Goal: Task Accomplishment & Management: Complete application form

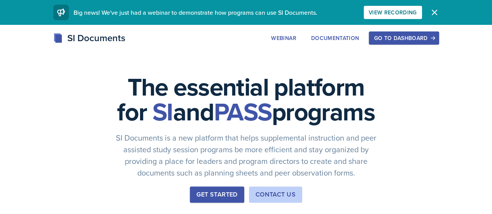
click at [434, 37] on div "Go to Dashboard" at bounding box center [404, 38] width 60 height 6
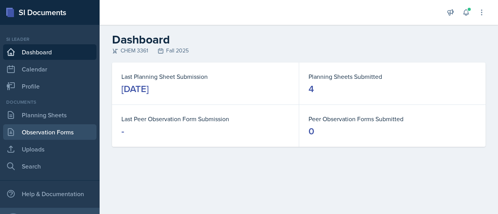
click at [56, 139] on link "Observation Forms" at bounding box center [49, 132] width 93 height 16
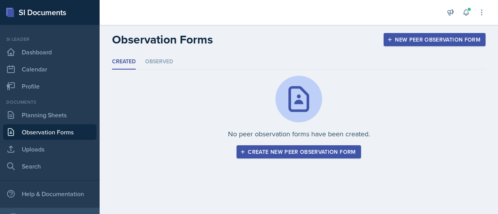
click at [309, 150] on div "Create new peer observation form" at bounding box center [299, 152] width 114 height 6
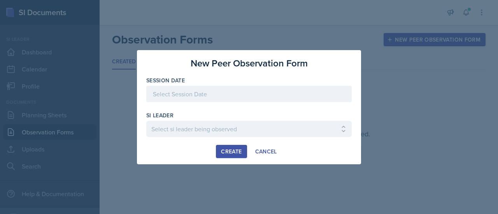
click at [257, 88] on div at bounding box center [248, 94] width 205 height 16
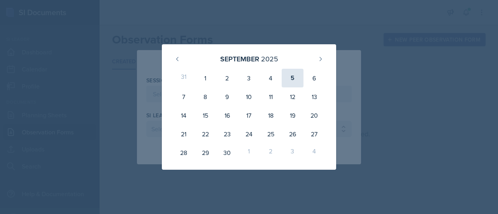
click at [287, 82] on div "5" at bounding box center [293, 78] width 22 height 19
type input "[DATE]"
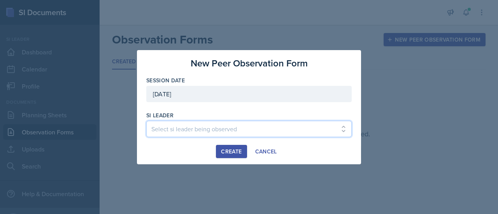
click at [194, 127] on select "Select si leader being observed [PERSON_NAME] / PSYC 2500 / The Phantoms of The…" at bounding box center [248, 129] width 205 height 16
select select "96e6af6c-43d9-43d4-9f78-27967d576370"
click at [146, 121] on select "Select si leader being observed [PERSON_NAME] / PSYC 2500 / The Phantoms of The…" at bounding box center [248, 129] width 205 height 16
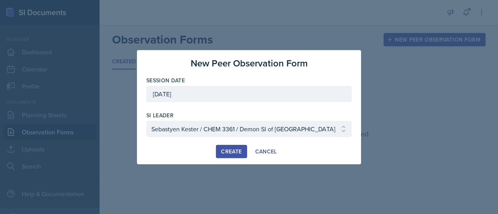
click at [233, 149] on div "Create" at bounding box center [231, 152] width 21 height 6
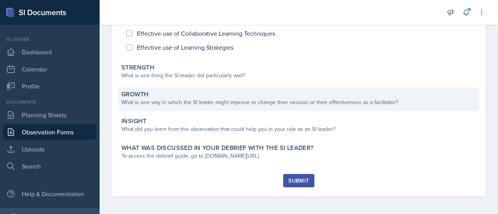
scroll to position [106, 0]
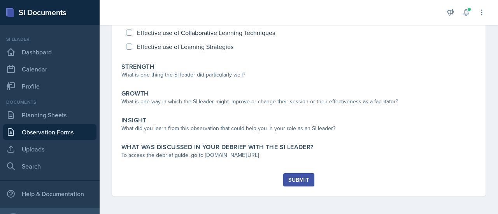
click at [292, 173] on button "Submit" at bounding box center [298, 179] width 31 height 13
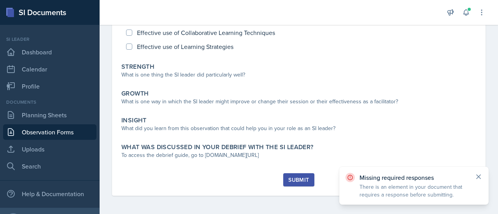
click at [482, 175] on icon at bounding box center [478, 177] width 8 height 8
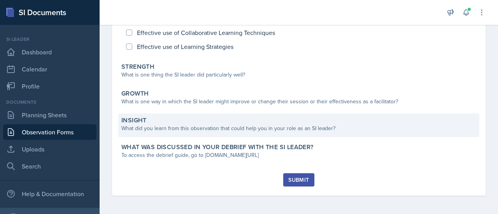
scroll to position [0, 0]
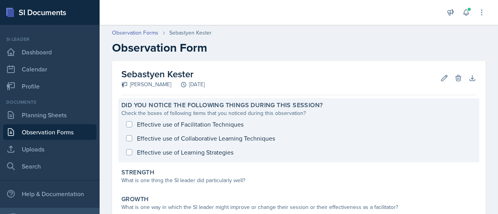
click at [151, 137] on div "Effective use of Facilitation Techniques Effective use of Collaborative Learnin…" at bounding box center [298, 138] width 355 height 42
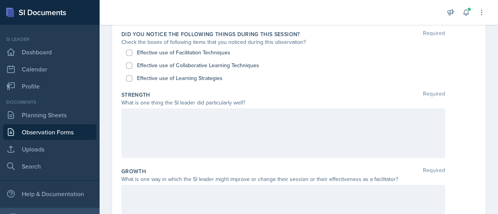
click at [160, 134] on div at bounding box center [283, 134] width 324 height 50
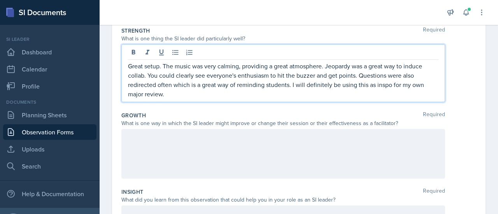
scroll to position [140, 0]
click at [282, 90] on p "Great setup. The music was very calming, providing a great atmosphere. Jeopardy…" at bounding box center [283, 79] width 310 height 37
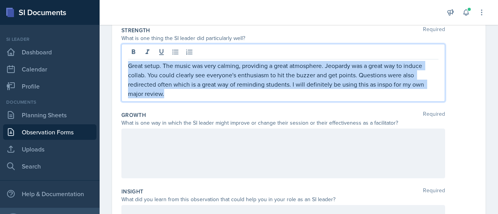
click at [282, 90] on p "Great setup. The music was very calming, providing a great atmosphere. Jeopardy…" at bounding box center [283, 79] width 310 height 37
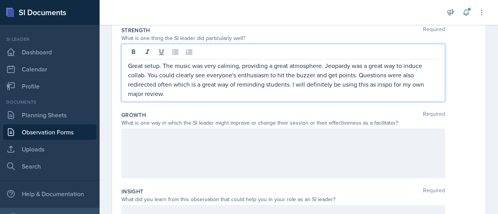
click at [290, 84] on p "Great setup. The music was very calming, providing a great atmosphere. Jeopardy…" at bounding box center [283, 79] width 310 height 37
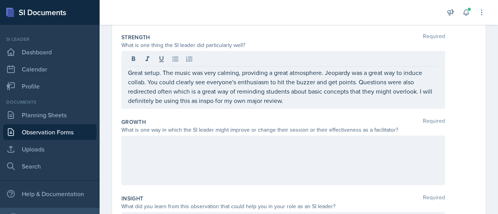
click at [310, 106] on div "Great setup. The music was very calming, providing a great atmosphere. Jeopardy…" at bounding box center [283, 80] width 324 height 58
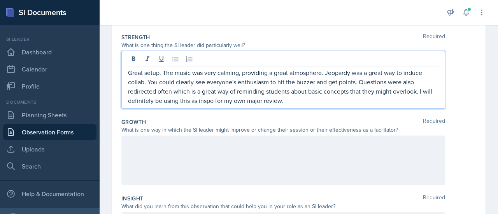
click at [305, 99] on p "Great setup. The music was very calming, providing a great atmosphere. Jeopardy…" at bounding box center [283, 86] width 310 height 37
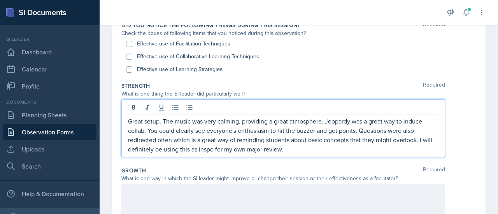
scroll to position [84, 0]
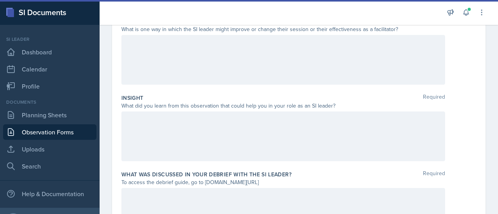
click at [268, 137] on div at bounding box center [283, 137] width 324 height 50
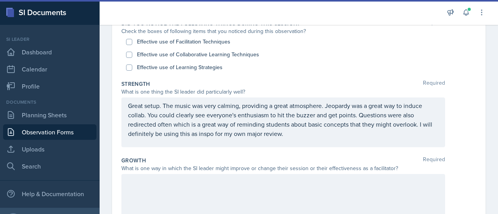
scroll to position [86, 0]
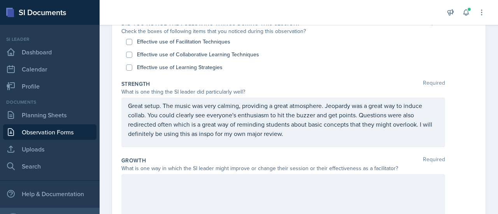
click at [306, 141] on div "Great setup. The music was very calming, providing a great atmosphere. Jeopardy…" at bounding box center [283, 123] width 324 height 50
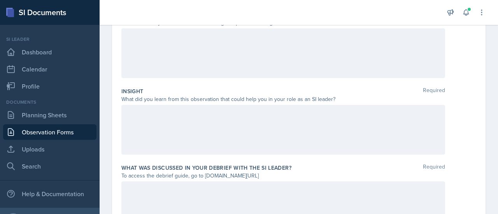
click at [306, 141] on div at bounding box center [283, 130] width 324 height 50
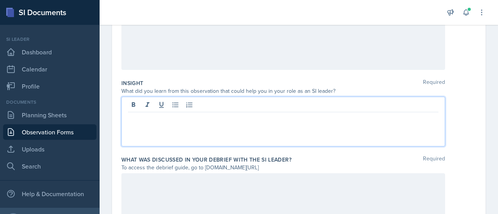
scroll to position [246, 0]
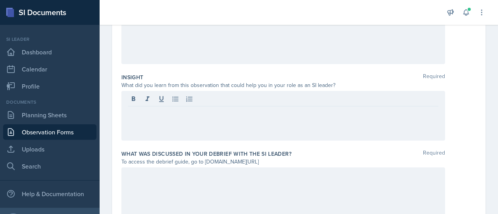
click at [303, 127] on div at bounding box center [283, 116] width 324 height 50
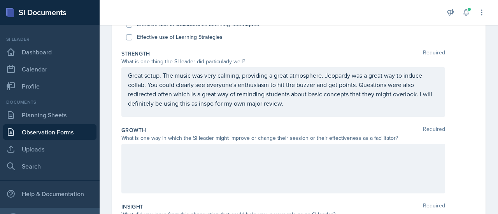
click at [194, 161] on div at bounding box center [283, 169] width 324 height 50
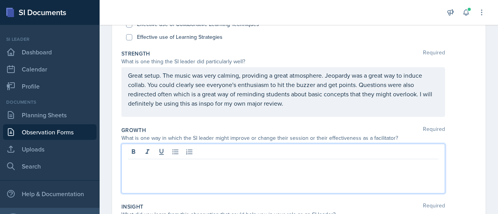
scroll to position [130, 0]
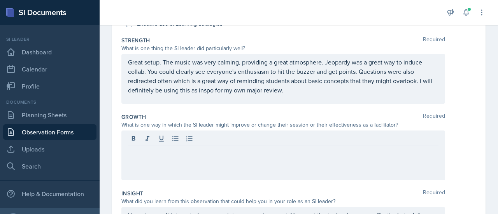
click at [194, 161] on div at bounding box center [283, 156] width 324 height 50
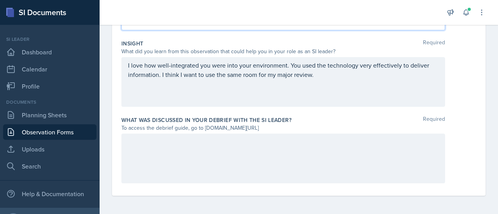
scroll to position [0, 0]
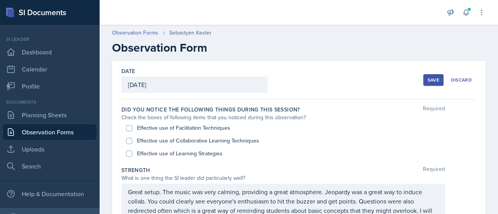
click at [184, 126] on label "Effective use of Facilitation Techniques" at bounding box center [183, 128] width 93 height 8
click at [132, 126] on input "Effective use of Facilitation Techniques" at bounding box center [129, 128] width 6 height 6
checkbox input "true"
click at [181, 145] on div "Effective use of Collaborative Learning Techniques" at bounding box center [298, 141] width 345 height 13
click at [180, 140] on label "Effective use of Collaborative Learning Techniques" at bounding box center [198, 141] width 122 height 8
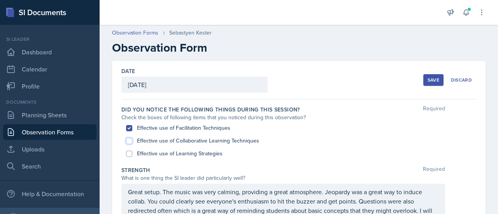
click at [132, 140] on input "Effective use of Collaborative Learning Techniques" at bounding box center [129, 141] width 6 height 6
checkbox input "true"
click at [181, 155] on label "Effective use of Learning Strategies" at bounding box center [180, 154] width 86 height 8
click at [132, 155] on input "Effective use of Learning Strategies" at bounding box center [129, 154] width 6 height 6
checkbox input "true"
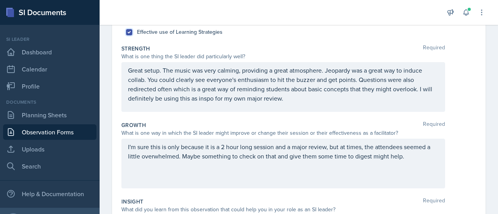
scroll to position [125, 0]
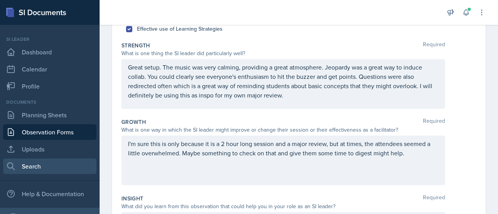
click at [3, 172] on link "Search" at bounding box center [49, 167] width 93 height 16
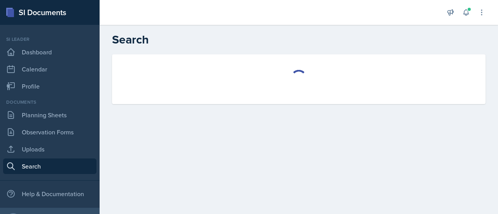
select select "all"
select select "1"
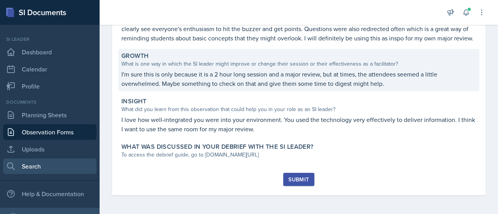
scroll to position [180, 0]
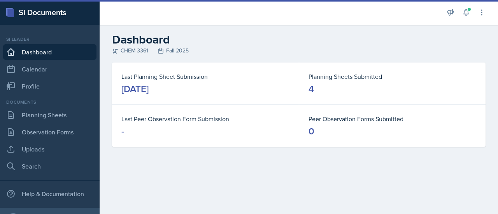
click at [303, 127] on main "Dashboard CHEM 3361 Fall 2025 Last Planning Sheet Submission [DATE] Planning Sh…" at bounding box center [299, 119] width 398 height 189
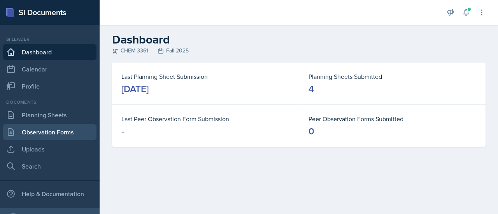
click at [49, 138] on link "Observation Forms" at bounding box center [49, 132] width 93 height 16
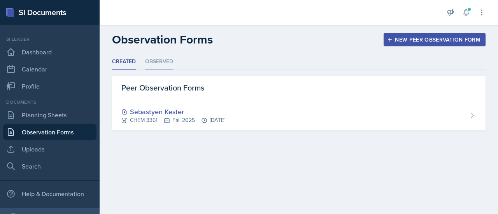
click at [156, 63] on li "Observed" at bounding box center [159, 61] width 28 height 15
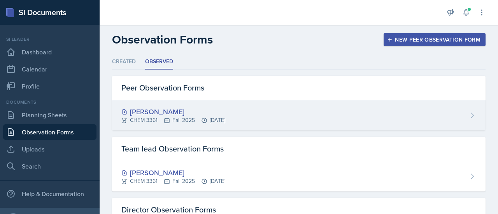
scroll to position [51, 0]
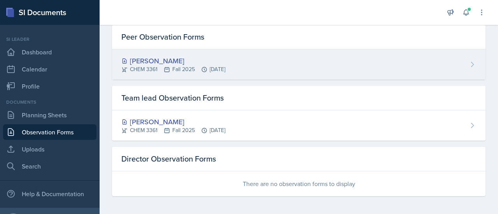
click at [282, 63] on div "Neha Prabakaran CHEM 3361 Fall 2025 Sep 5th, 2025" at bounding box center [298, 64] width 373 height 30
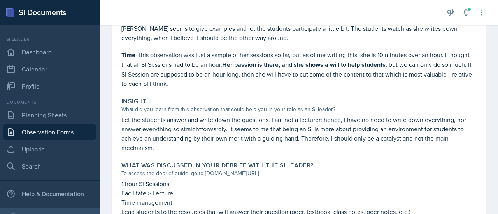
scroll to position [331, 0]
click at [280, 62] on strong "Her passion is there, and she shows a will to help students" at bounding box center [303, 64] width 163 height 9
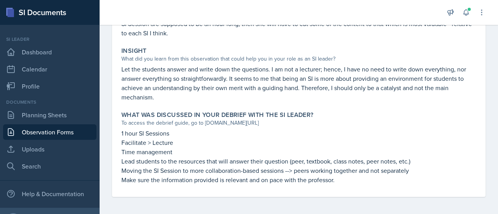
click at [296, 161] on p "Lead students to the resources that will answer their question (peer, textbook,…" at bounding box center [298, 161] width 355 height 9
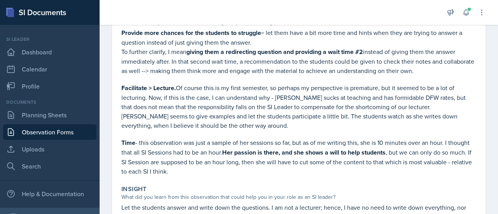
scroll to position [242, 0]
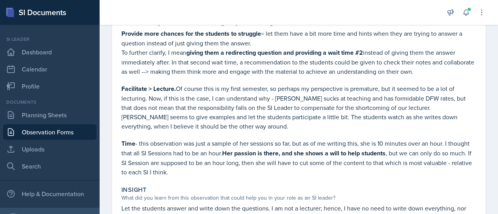
click at [289, 102] on p "Facilitate > Lecture. Of course this is my first semester, so perhaps my perspe…" at bounding box center [298, 107] width 355 height 47
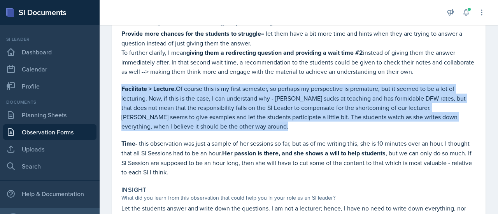
click at [289, 102] on p "Facilitate > Lecture. Of course this is my first semester, so perhaps my perspe…" at bounding box center [298, 107] width 355 height 47
click at [249, 121] on p "Facilitate > Lecture. Of course this is my first semester, so perhaps my perspe…" at bounding box center [298, 107] width 355 height 47
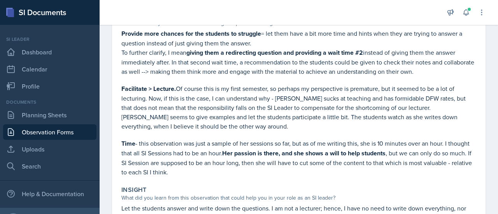
scroll to position [0, 0]
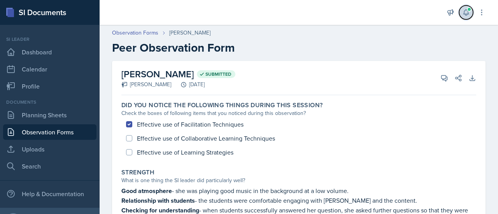
click at [462, 16] on icon at bounding box center [466, 13] width 8 height 8
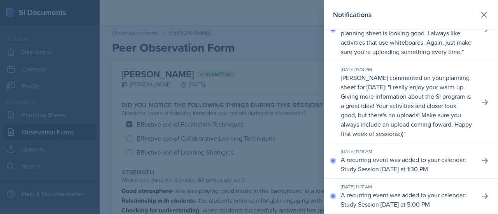
scroll to position [324, 0]
click at [482, 18] on icon at bounding box center [483, 14] width 9 height 9
